Goal: Find specific page/section: Find specific page/section

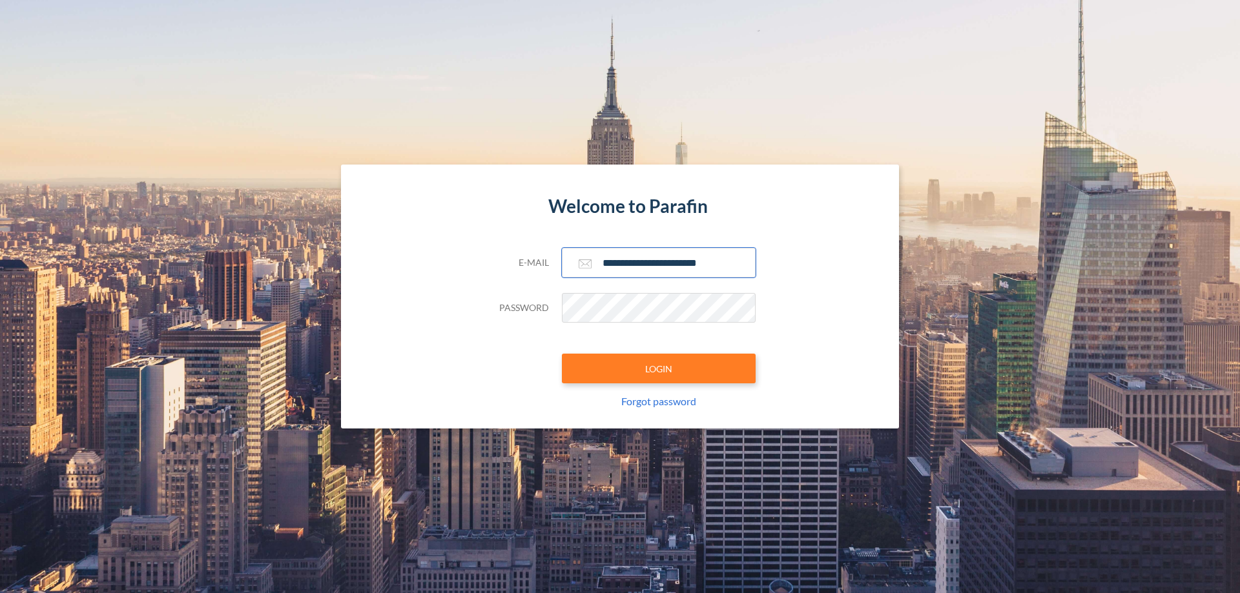
type input "**********"
click at [659, 369] on button "LOGIN" at bounding box center [659, 369] width 194 height 30
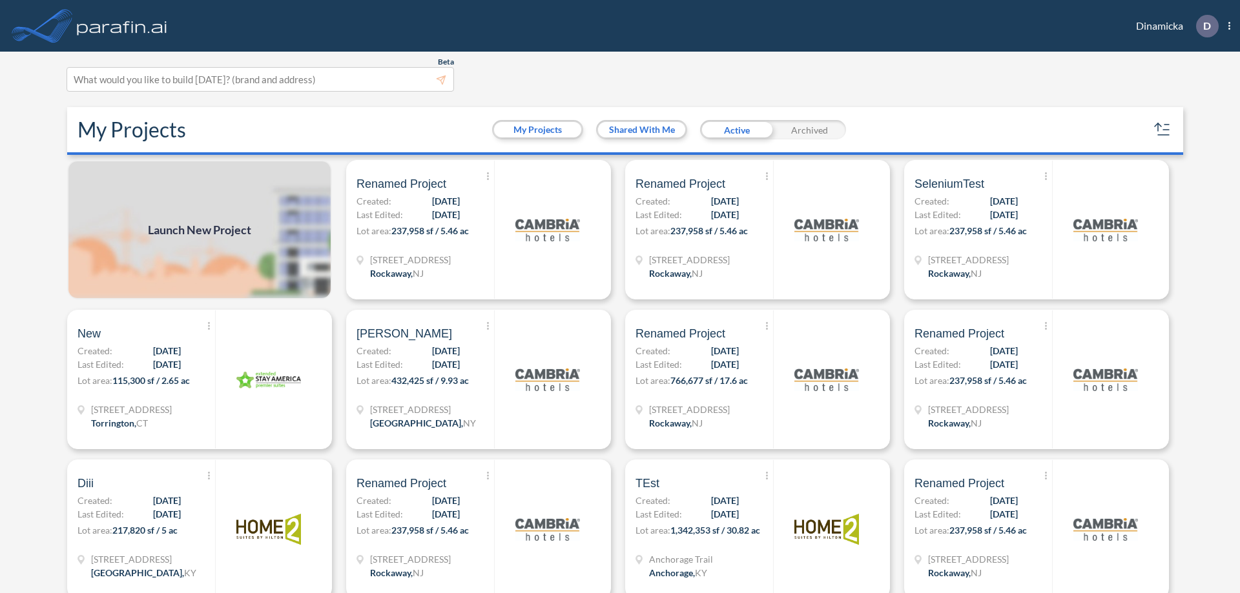
scroll to position [3, 0]
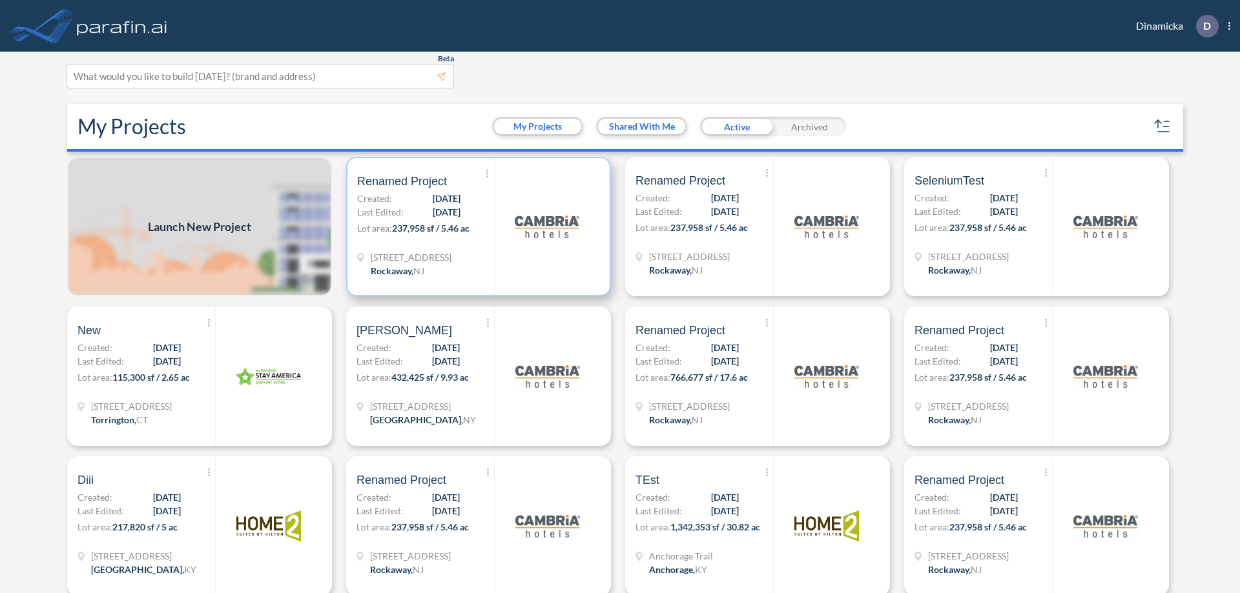
click at [476, 227] on p "Lot area: 237,958 sf / 5.46 ac" at bounding box center [425, 230] width 137 height 19
